Goal: Task Accomplishment & Management: Manage account settings

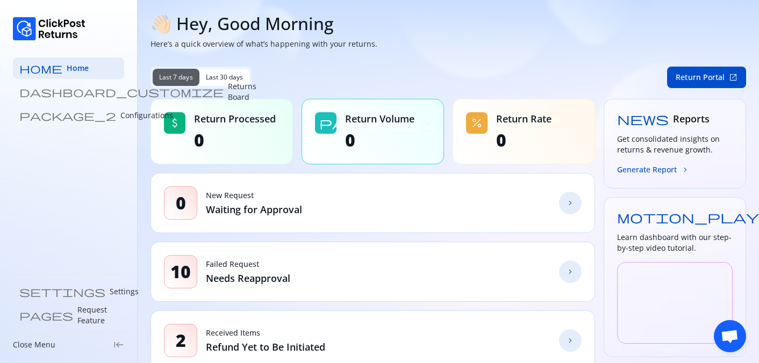
click at [488, 125] on div "percent Return Rate 0" at bounding box center [523, 132] width 142 height 66
click at [54, 84] on link "dashboard_customize Returns Board" at bounding box center [68, 91] width 111 height 21
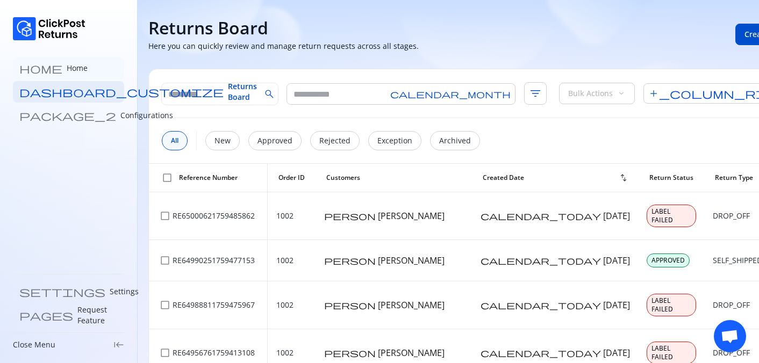
click at [67, 68] on p "Home" at bounding box center [77, 68] width 21 height 11
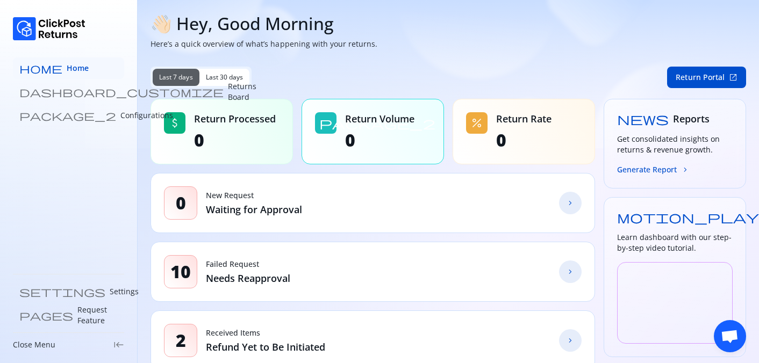
click at [67, 69] on link "home Home" at bounding box center [68, 67] width 111 height 21
click at [228, 93] on p "Returns Board" at bounding box center [242, 91] width 28 height 21
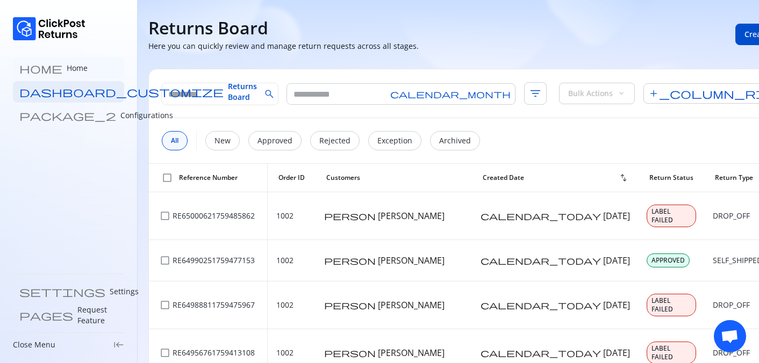
click at [73, 75] on link "home Home" at bounding box center [68, 67] width 111 height 21
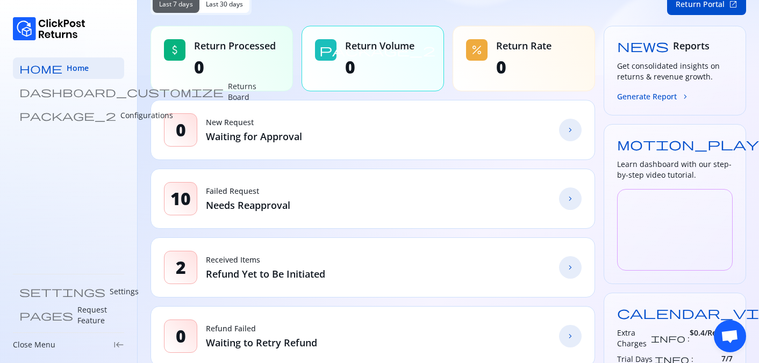
scroll to position [75, 0]
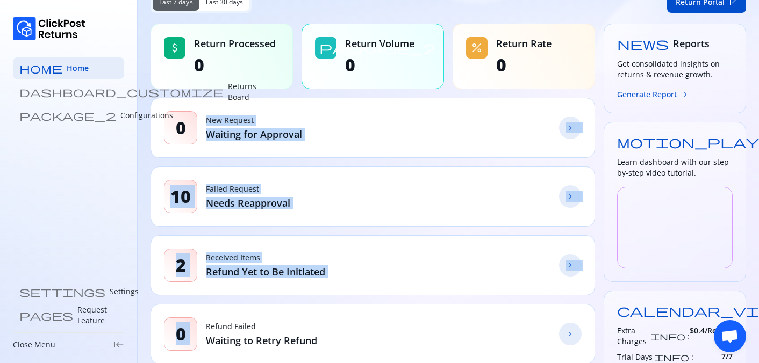
drag, startPoint x: 204, startPoint y: 115, endPoint x: 378, endPoint y: 313, distance: 263.5
click at [379, 279] on div "2 Received Items Refund Yet to Be Initiated chevron_forward" at bounding box center [372, 265] width 444 height 60
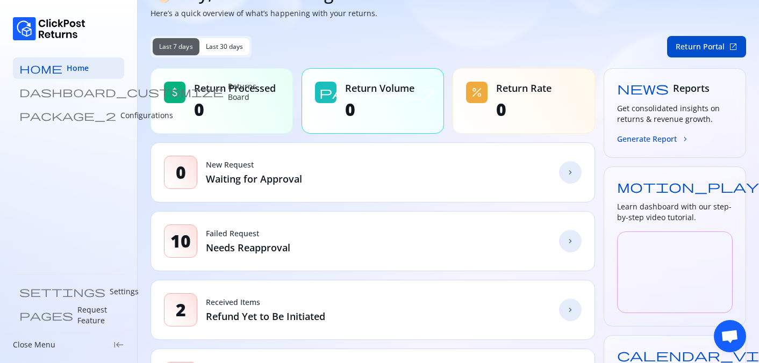
scroll to position [34, 0]
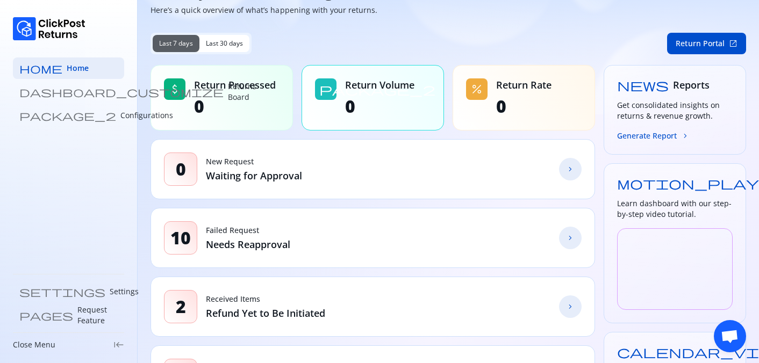
click at [242, 105] on span "0" at bounding box center [235, 106] width 82 height 21
click at [362, 112] on span "0" at bounding box center [379, 106] width 69 height 21
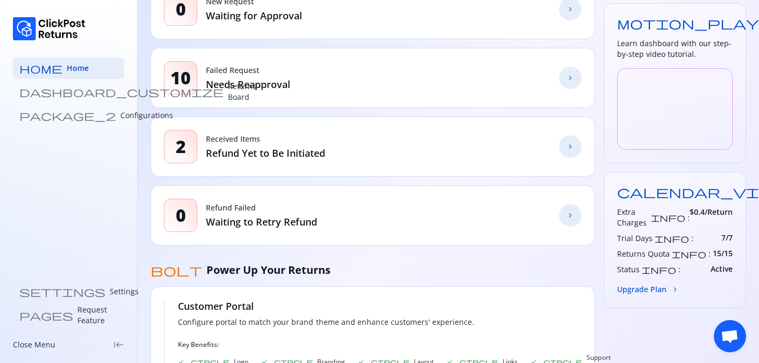
scroll to position [0, 0]
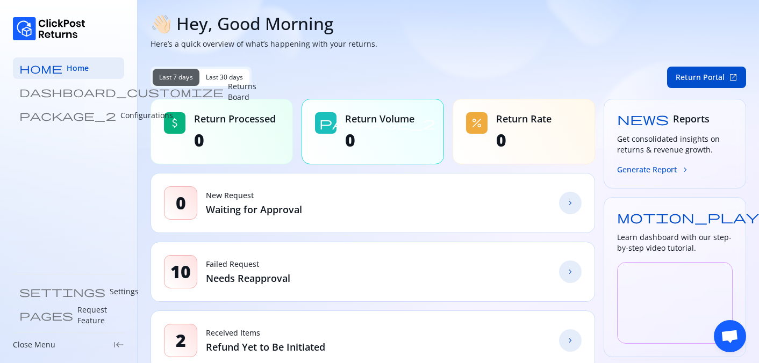
click at [351, 132] on span "0" at bounding box center [379, 140] width 69 height 21
click at [534, 130] on span "0" at bounding box center [523, 140] width 55 height 21
click at [253, 133] on span "0" at bounding box center [235, 140] width 82 height 21
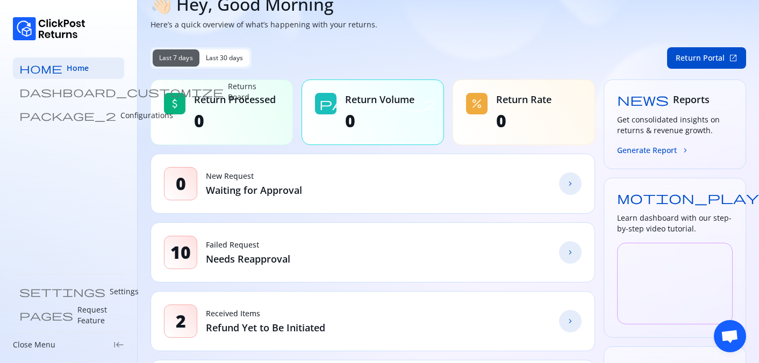
scroll to position [20, 0]
click at [230, 191] on p "Waiting for Approval" at bounding box center [254, 189] width 96 height 13
click at [712, 56] on button "Return Portal open_in_new" at bounding box center [706, 57] width 79 height 21
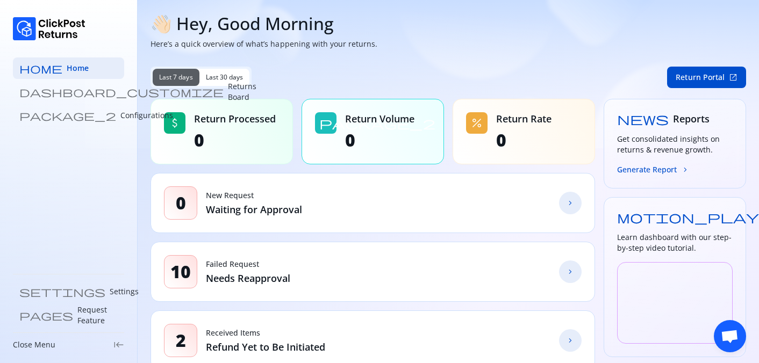
scroll to position [53, 0]
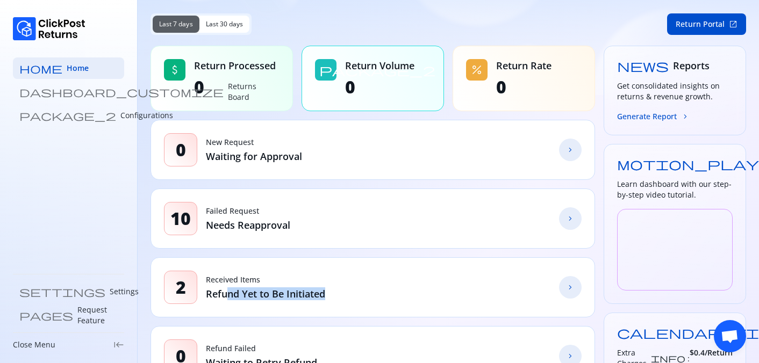
drag, startPoint x: 237, startPoint y: 291, endPoint x: 334, endPoint y: 300, distance: 97.7
click at [335, 300] on div "2 Received Items Refund Yet to Be Initiated chevron_forward" at bounding box center [372, 287] width 444 height 60
